Goal: Task Accomplishment & Management: Manage account settings

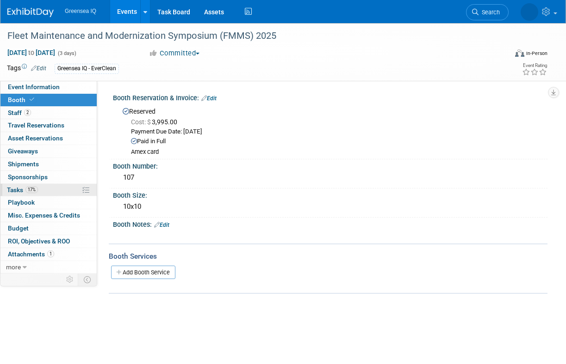
click at [16, 191] on span "Tasks 17%" at bounding box center [22, 189] width 31 height 7
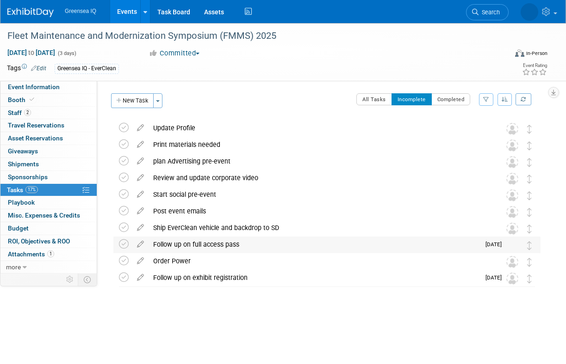
click at [183, 244] on div "Follow up on full access pass" at bounding box center [313, 245] width 331 height 16
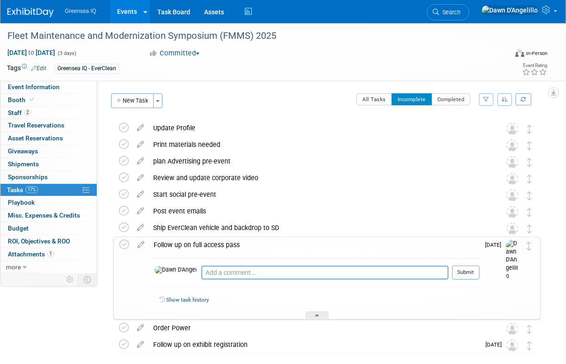
click at [201, 273] on textarea at bounding box center [324, 273] width 247 height 14
type textarea "assigned to [PERSON_NAME] on [DATE]"
click at [472, 274] on button "Submit" at bounding box center [465, 273] width 27 height 14
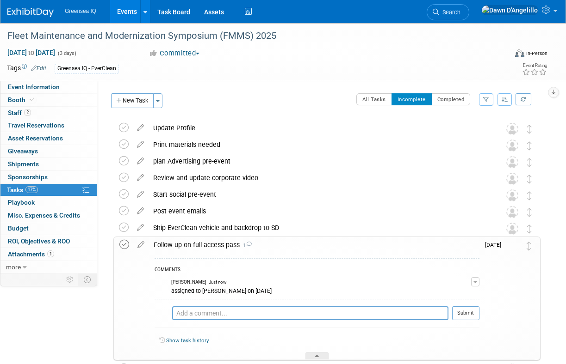
click at [125, 243] on icon at bounding box center [124, 245] width 10 height 10
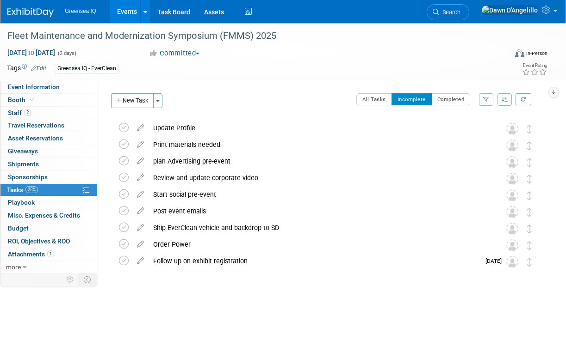
click at [130, 303] on div "Fleet Maintenance and Modernization Symposium (FMMS) 2025 [DATE] to [DATE] (Goi…" at bounding box center [324, 213] width 431 height 187
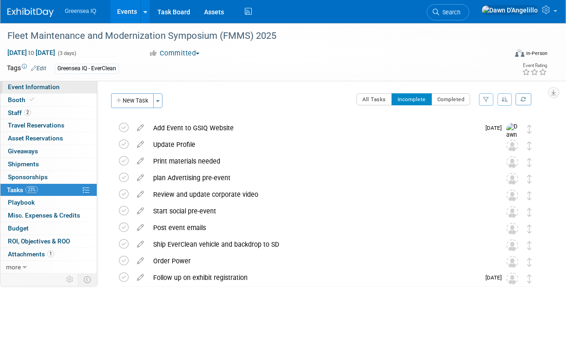
click at [25, 86] on span "Event Information" at bounding box center [34, 86] width 52 height 7
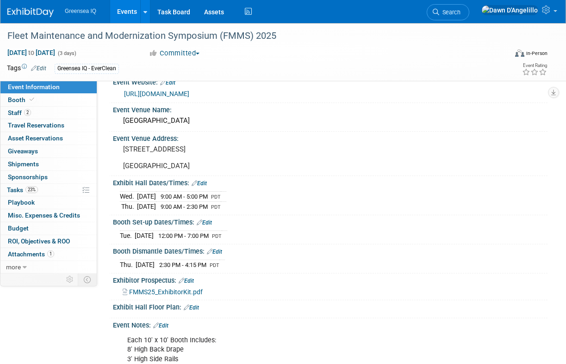
scroll to position [17, 0]
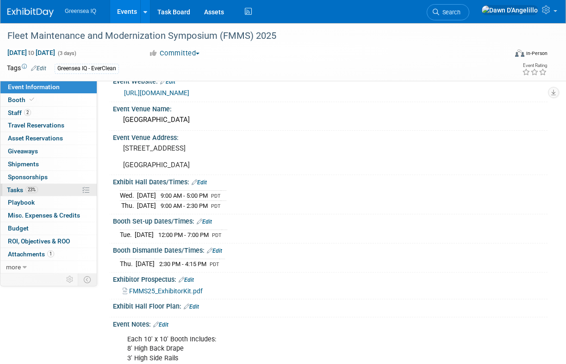
click at [16, 191] on span "Tasks 23%" at bounding box center [22, 189] width 31 height 7
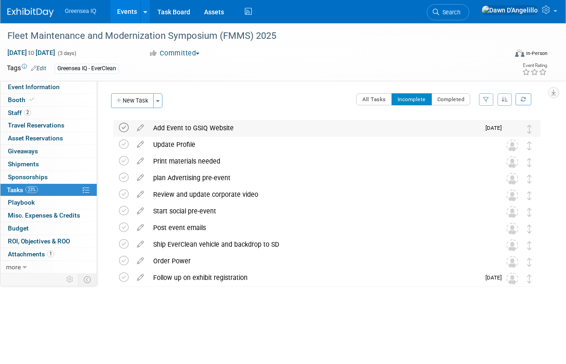
click at [125, 128] on icon at bounding box center [124, 128] width 10 height 10
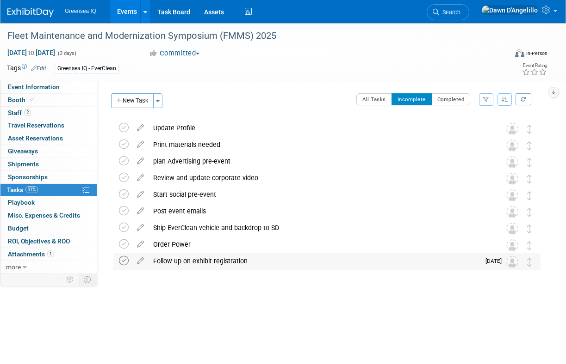
click at [125, 261] on icon at bounding box center [124, 261] width 10 height 10
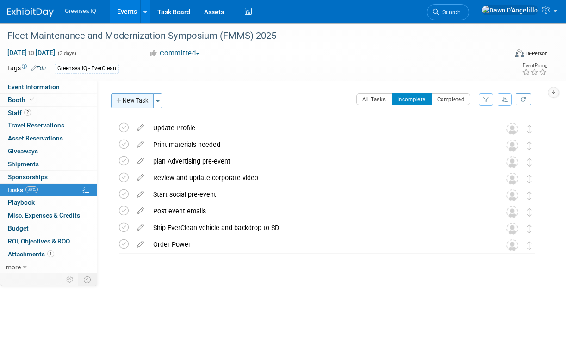
click at [132, 99] on button "New Task" at bounding box center [132, 100] width 43 height 15
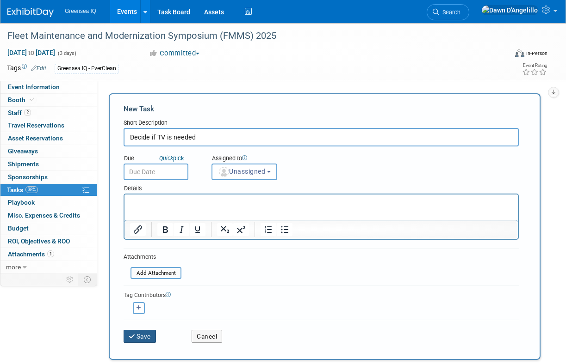
type input "Decide if TV is needed"
click at [142, 336] on button "Save" at bounding box center [139, 336] width 32 height 13
